Goal: Book appointment/travel/reservation

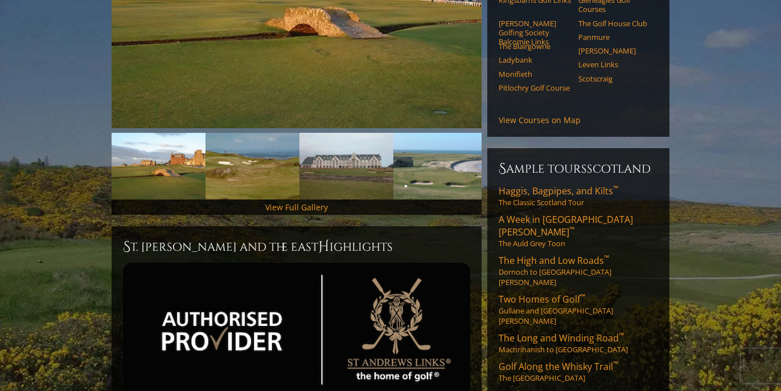
scroll to position [279, 0]
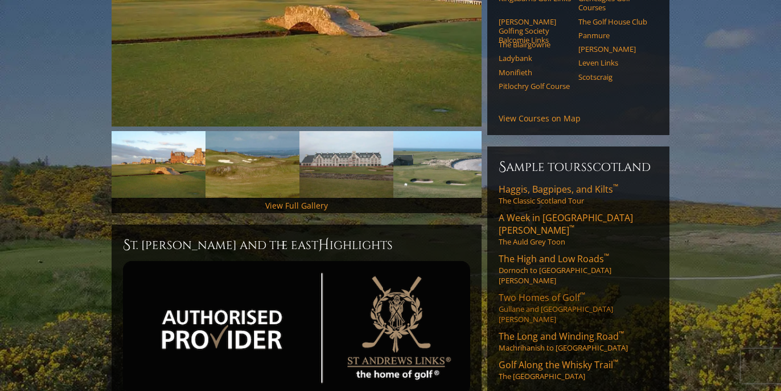
click at [527, 291] on link "Two Homes of Golf ™ Gullane and St. Andrews" at bounding box center [578, 307] width 159 height 33
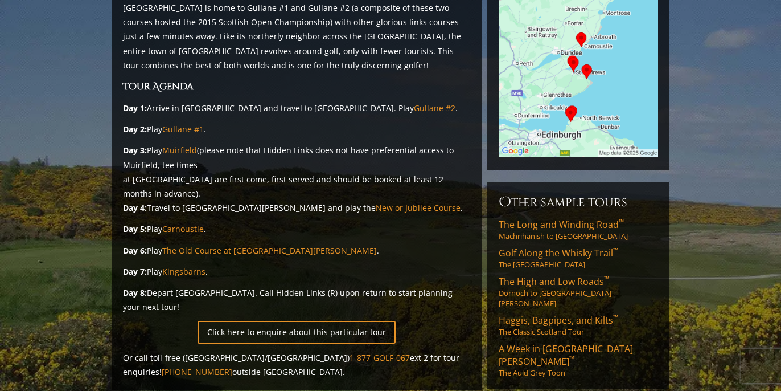
scroll to position [233, 0]
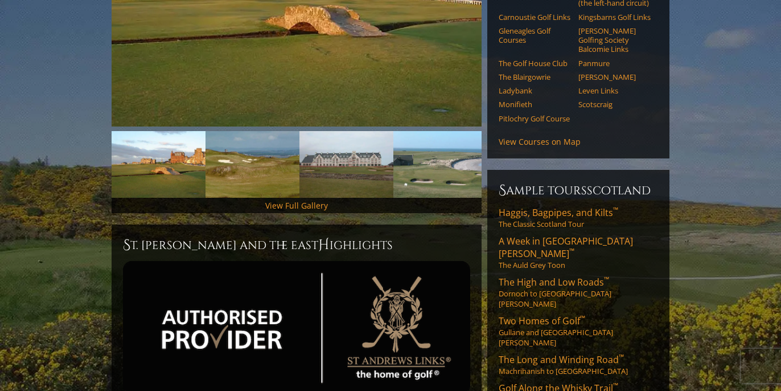
scroll to position [279, 0]
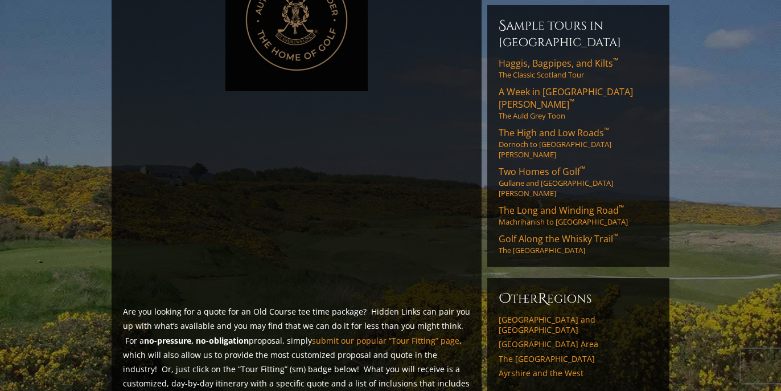
scroll to position [667, 0]
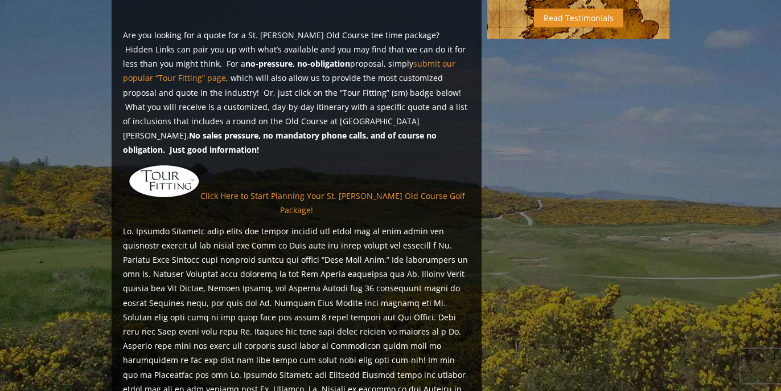
scroll to position [868, 0]
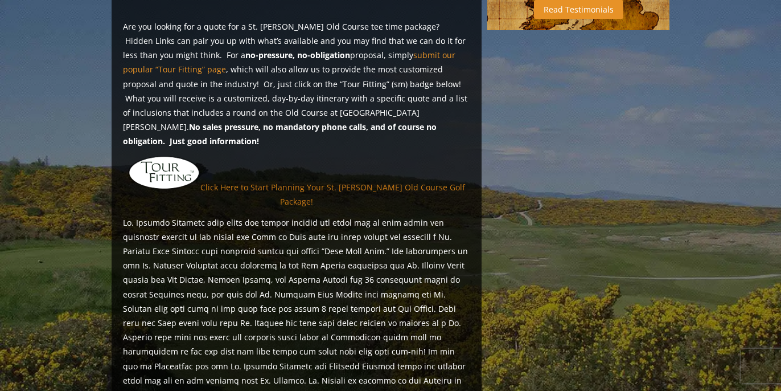
click at [258, 181] on link "Click Here to Start Planning Your St. [PERSON_NAME] Old Course Golf Package!" at bounding box center [332, 193] width 265 height 25
